Goal: Information Seeking & Learning: Find specific fact

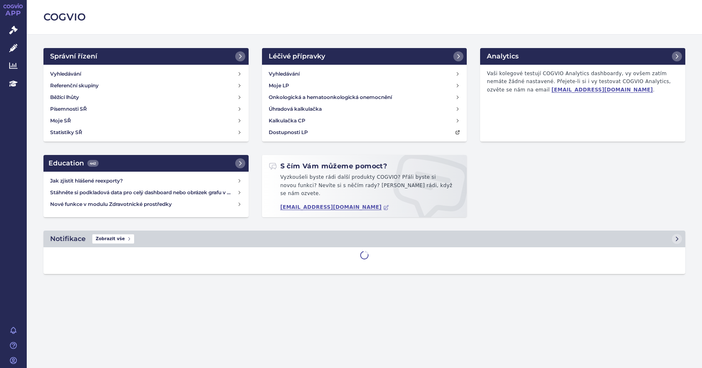
click at [12, 31] on icon at bounding box center [13, 30] width 8 height 8
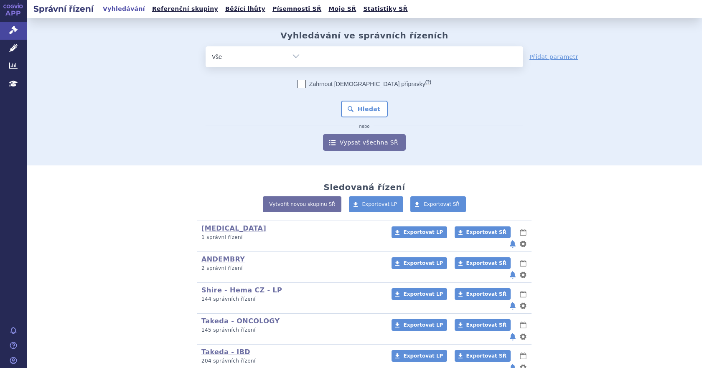
click at [312, 60] on input "search" at bounding box center [314, 56] width 5 height 10
click at [324, 58] on ul at bounding box center [414, 55] width 217 height 18
click at [306, 58] on select at bounding box center [306, 56] width 0 height 21
paste input "SUKLS269531/2023"
type input "SUKLS269531/2023"
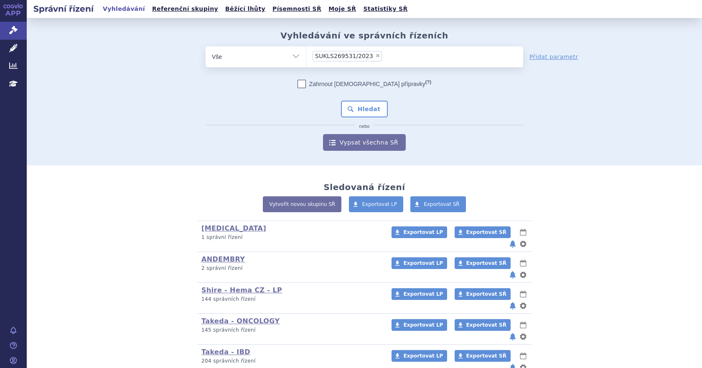
select select "SUKLS269531/2023"
click at [356, 107] on button "Hledat" at bounding box center [364, 109] width 47 height 17
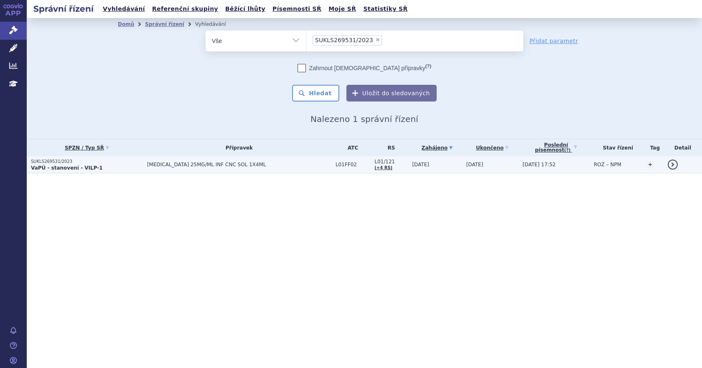
click at [246, 161] on td "[MEDICAL_DATA] 25MG/ML INF CNC SOL 1X4ML" at bounding box center [237, 164] width 188 height 17
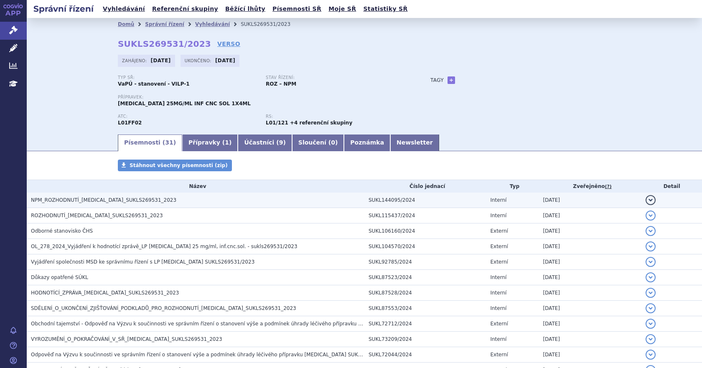
drag, startPoint x: 0, startPoint y: 0, endPoint x: 110, endPoint y: 200, distance: 228.7
click at [110, 200] on span "NPM_ROZHODNUTÍ_[MEDICAL_DATA]_SUKLS269531_2023" at bounding box center [103, 200] width 145 height 6
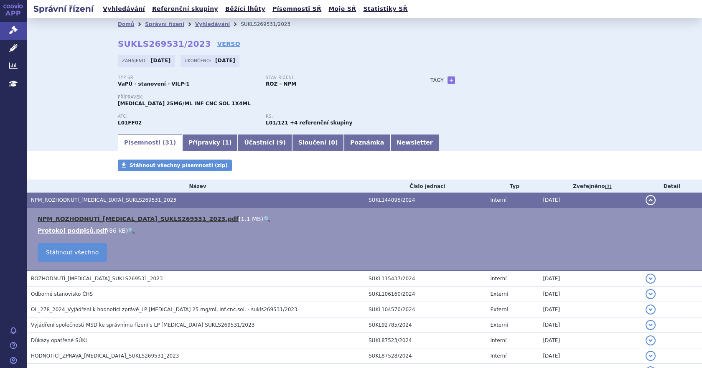
click at [115, 216] on link "NPM_ROZHODNUTÍ_KEYTRUDA_SUKLS269531_2023.pdf" at bounding box center [138, 218] width 201 height 7
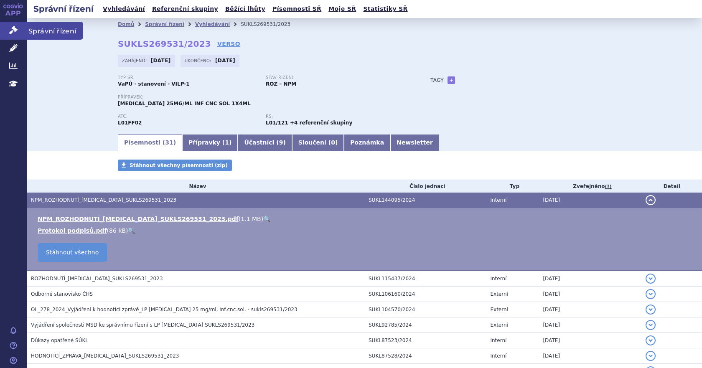
click at [14, 32] on icon at bounding box center [13, 30] width 8 height 8
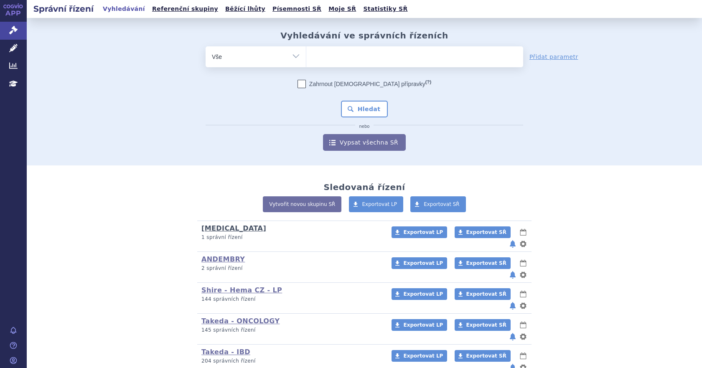
click at [215, 230] on link "[MEDICAL_DATA]" at bounding box center [233, 228] width 65 height 8
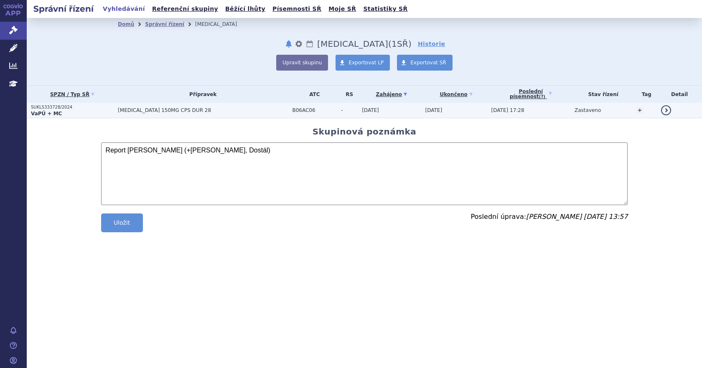
click at [166, 110] on span "[MEDICAL_DATA] 150MG CPS DUR 28" at bounding box center [203, 110] width 170 height 6
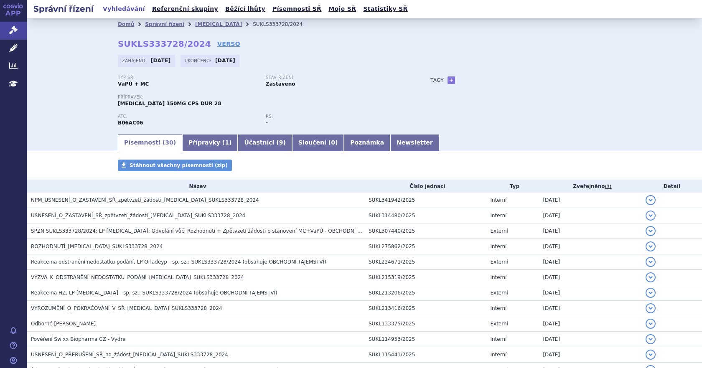
click at [29, 116] on div "Domů Správní řízení [MEDICAL_DATA] SUKLS333728/2024 SUKLS333728/2024 VERSO [GEO…" at bounding box center [364, 75] width 675 height 115
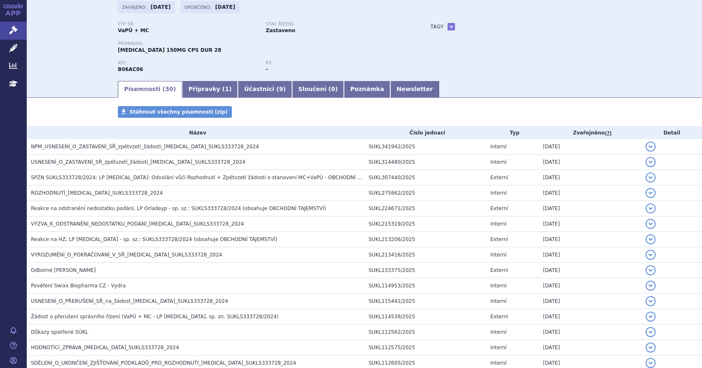
scroll to position [54, 0]
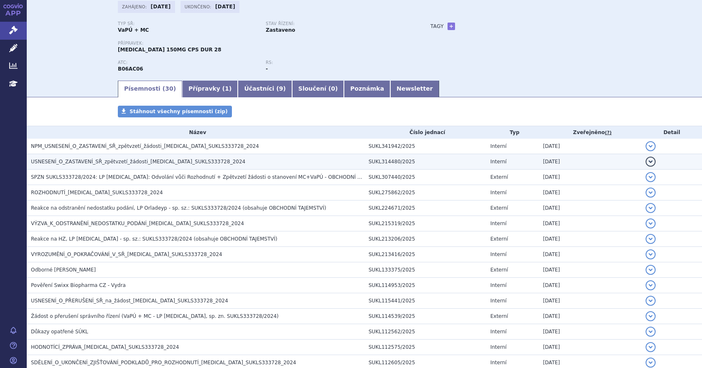
click at [158, 159] on span "USNESENÍ_O_ZASTAVENÍ_SŘ_zpětvzetí_žádosti_ORLADEYO_SUKLS333728_2024" at bounding box center [138, 162] width 214 height 6
